Goal: Information Seeking & Learning: Check status

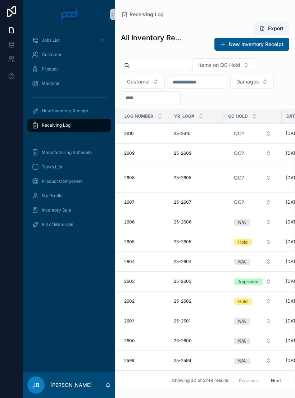
scroll to position [0, 220]
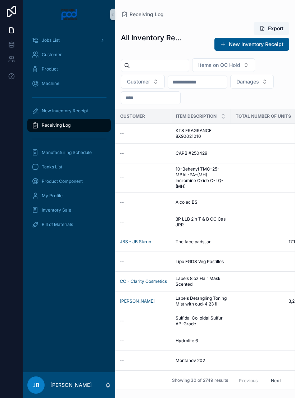
click at [201, 178] on span "10-Behenyl TMC-25-MBAL-PA-(MH) Incromine Oxide C-LQ-(MH)" at bounding box center [201, 177] width 51 height 23
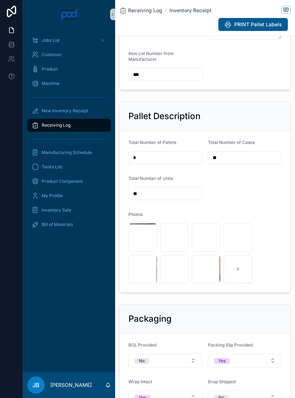
scroll to position [202, 0]
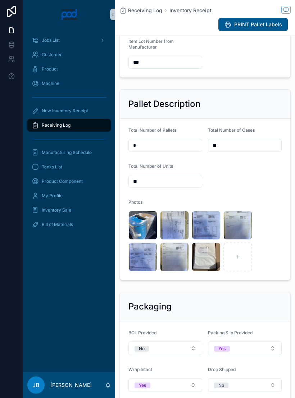
click at [179, 236] on div "image .jpg" at bounding box center [174, 225] width 29 height 29
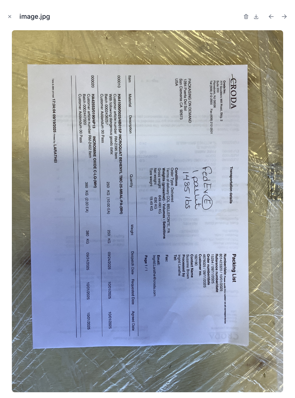
click at [167, 241] on img at bounding box center [148, 211] width 272 height 362
click at [13, 14] on button "Close modal" at bounding box center [10, 17] width 8 height 8
click at [17, 17] on link at bounding box center [11, 11] width 23 height 23
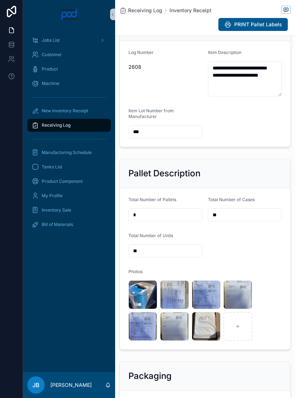
scroll to position [135, 0]
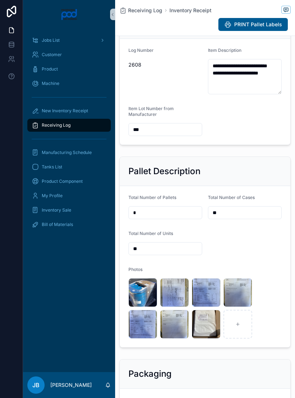
click at [0, 0] on div "scrollable content" at bounding box center [0, 0] width 0 height 0
click at [201, 337] on div "image .jpg" at bounding box center [206, 324] width 29 height 29
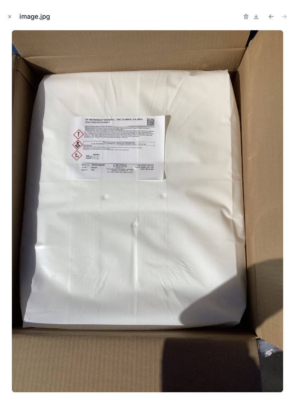
click at [9, 19] on button "Close modal" at bounding box center [10, 17] width 8 height 8
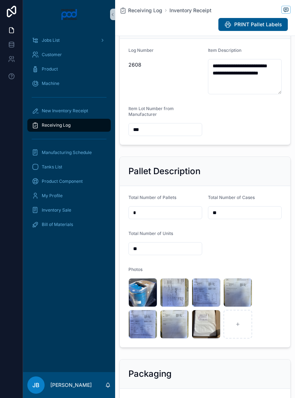
click at [147, 303] on div "image .jpg" at bounding box center [142, 292] width 29 height 29
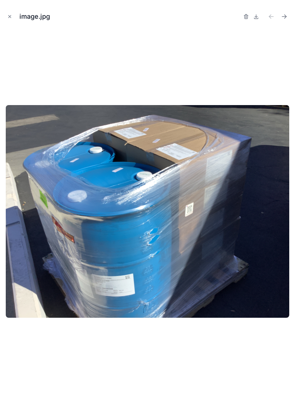
click at [13, 18] on button "Close modal" at bounding box center [10, 17] width 8 height 8
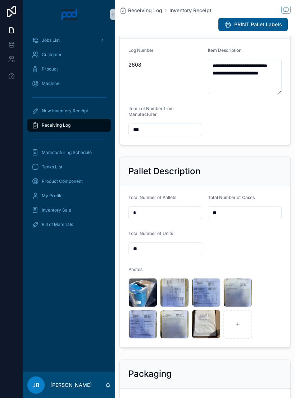
click at [177, 301] on div "image .jpg" at bounding box center [174, 292] width 29 height 29
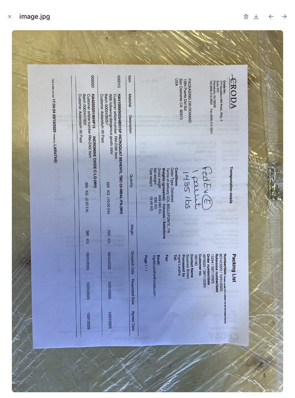
click at [11, 20] on button "Close modal" at bounding box center [10, 17] width 8 height 8
click at [14, 22] on link at bounding box center [11, 11] width 23 height 23
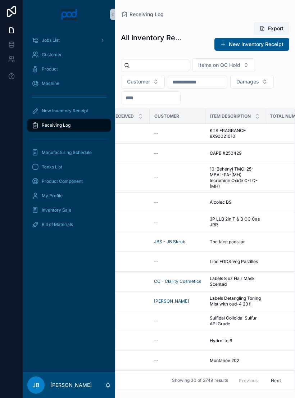
scroll to position [0, 186]
click at [224, 156] on span "CAPB #250429" at bounding box center [225, 153] width 32 height 6
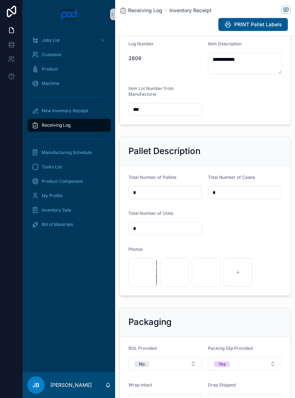
scroll to position [142, 0]
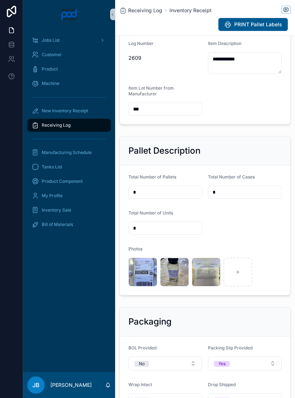
click at [177, 284] on div "image .jpg" at bounding box center [174, 272] width 29 height 29
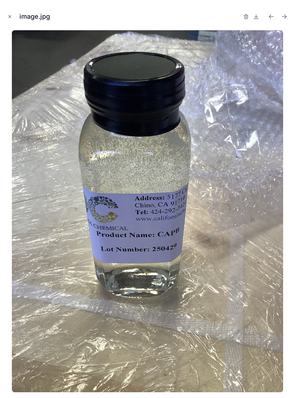
click at [12, 17] on icon "Close modal" at bounding box center [9, 16] width 5 height 5
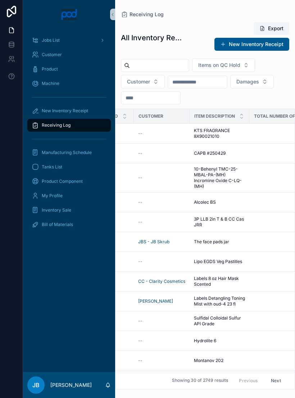
scroll to position [0, 202]
click at [207, 206] on td "Alcolec BS Alcolec BS" at bounding box center [219, 202] width 60 height 20
click at [209, 205] on span "Alcolec BS" at bounding box center [205, 202] width 22 height 6
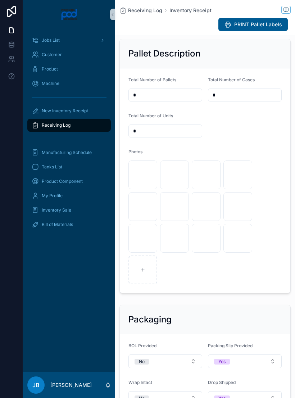
scroll to position [258, 0]
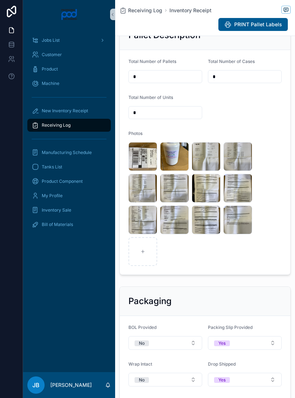
click at [142, 167] on div "image .jpg" at bounding box center [142, 156] width 29 height 29
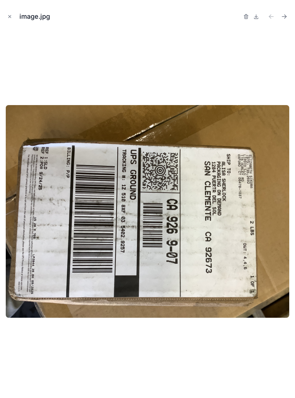
click at [13, 18] on button "Close modal" at bounding box center [10, 17] width 8 height 8
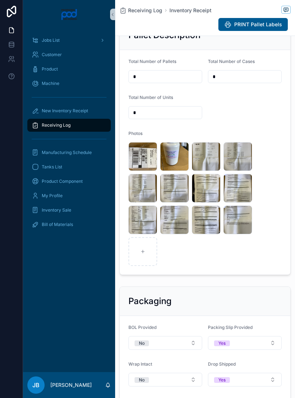
click at [176, 170] on div "image .jpg" at bounding box center [174, 156] width 29 height 29
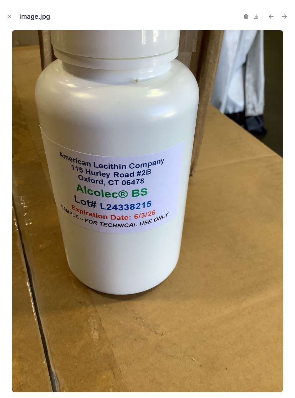
click at [13, 19] on button "Close modal" at bounding box center [10, 17] width 8 height 8
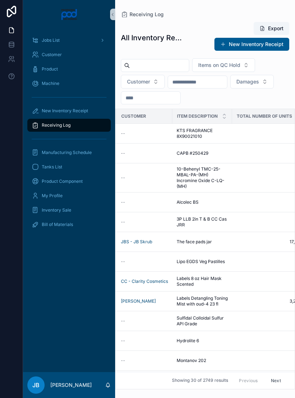
scroll to position [0, 219]
click at [195, 179] on span "10-Behenyl TMC-25-MBAL-PA-(MH) Incromine Oxide C-LQ-(MH)" at bounding box center [201, 177] width 51 height 23
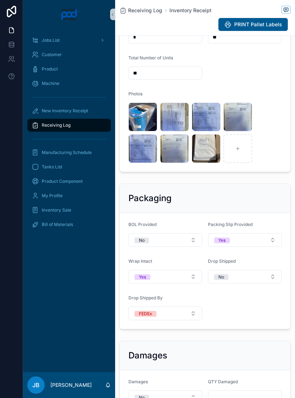
scroll to position [311, 0]
click at [140, 129] on div "image .jpg" at bounding box center [142, 116] width 29 height 29
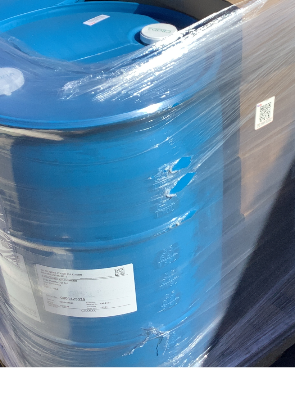
scroll to position [11, 0]
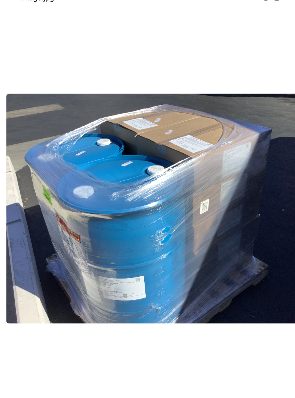
click at [201, 46] on div at bounding box center [147, 211] width 283 height 362
click at [236, 105] on img at bounding box center [147, 211] width 283 height 213
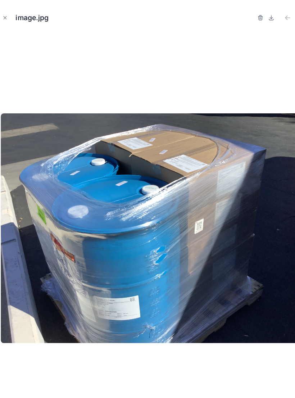
scroll to position [0, 0]
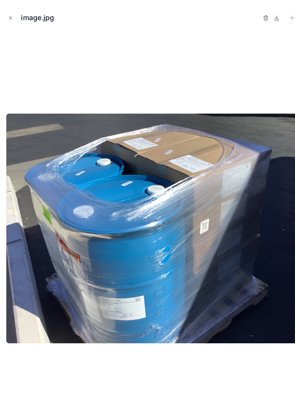
click at [15, 13] on div "image.jpg" at bounding box center [147, 17] width 283 height 22
click at [12, 19] on button "Close modal" at bounding box center [10, 17] width 8 height 8
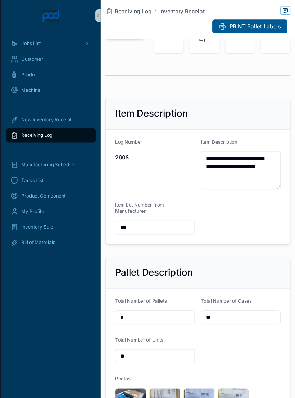
scroll to position [54, 0]
